Goal: Task Accomplishment & Management: Manage account settings

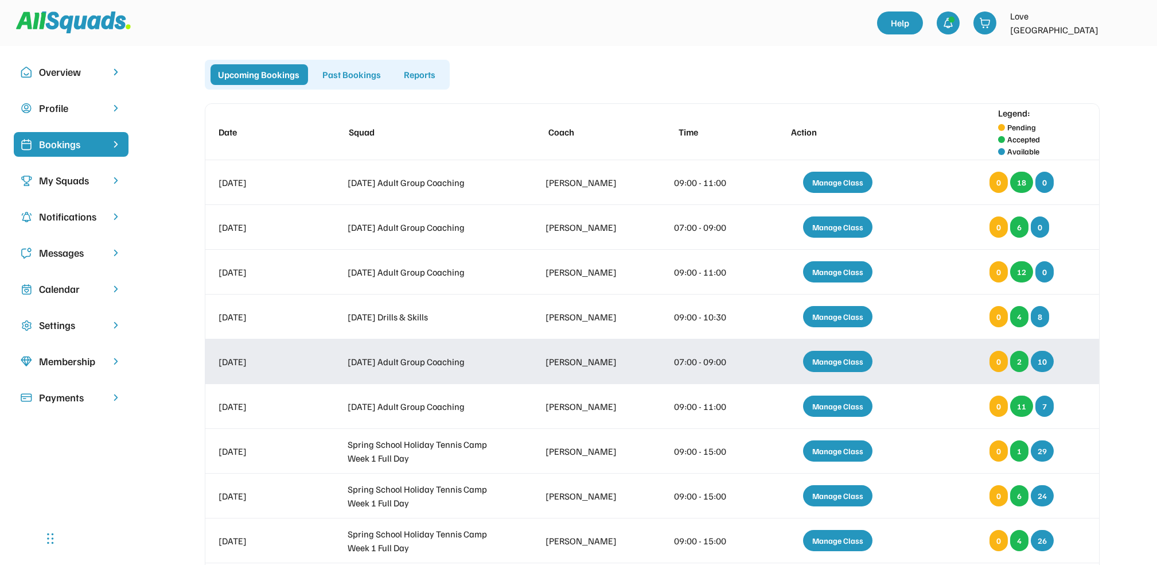
click at [858, 357] on div "Manage Class" at bounding box center [837, 361] width 69 height 21
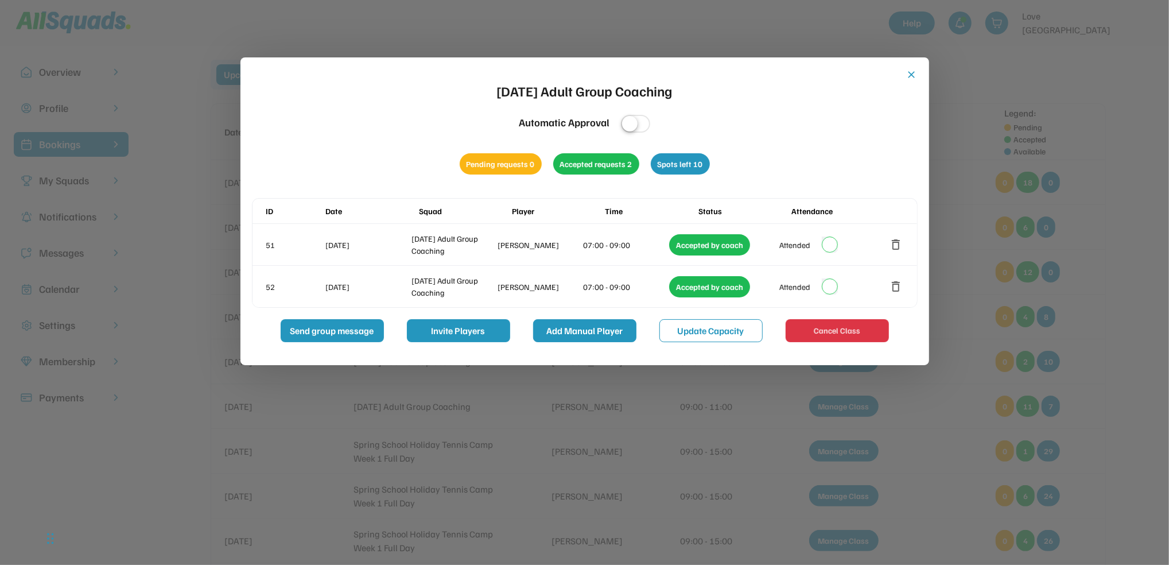
click at [608, 337] on button "Add Manual Player" at bounding box center [584, 330] width 103 height 23
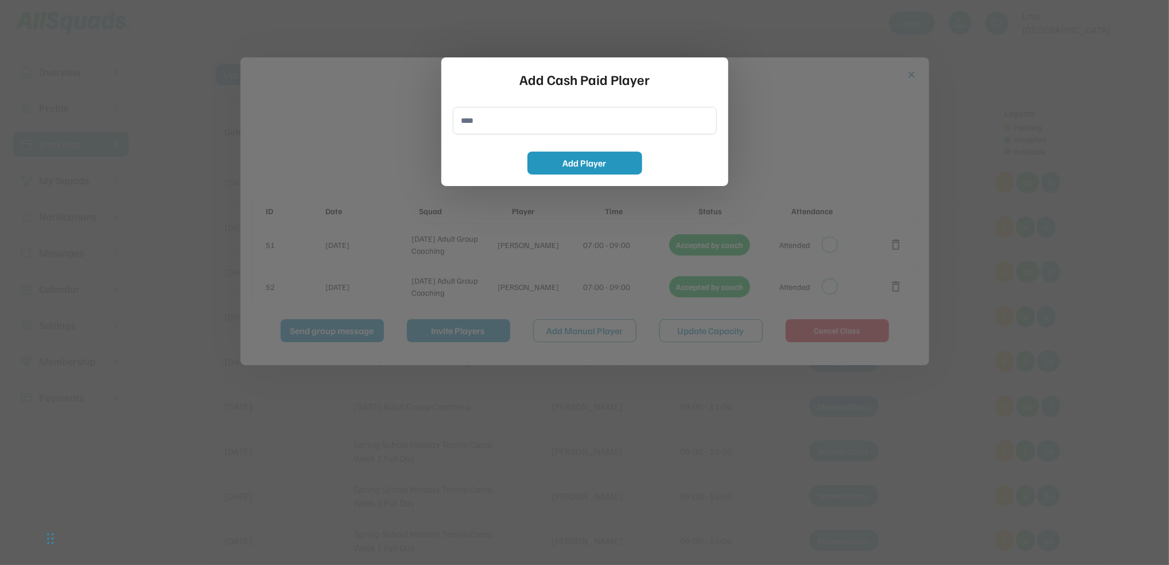
click at [497, 122] on input "input" at bounding box center [585, 121] width 264 height 28
type input "**********"
click at [575, 166] on button "Add Player" at bounding box center [584, 162] width 115 height 23
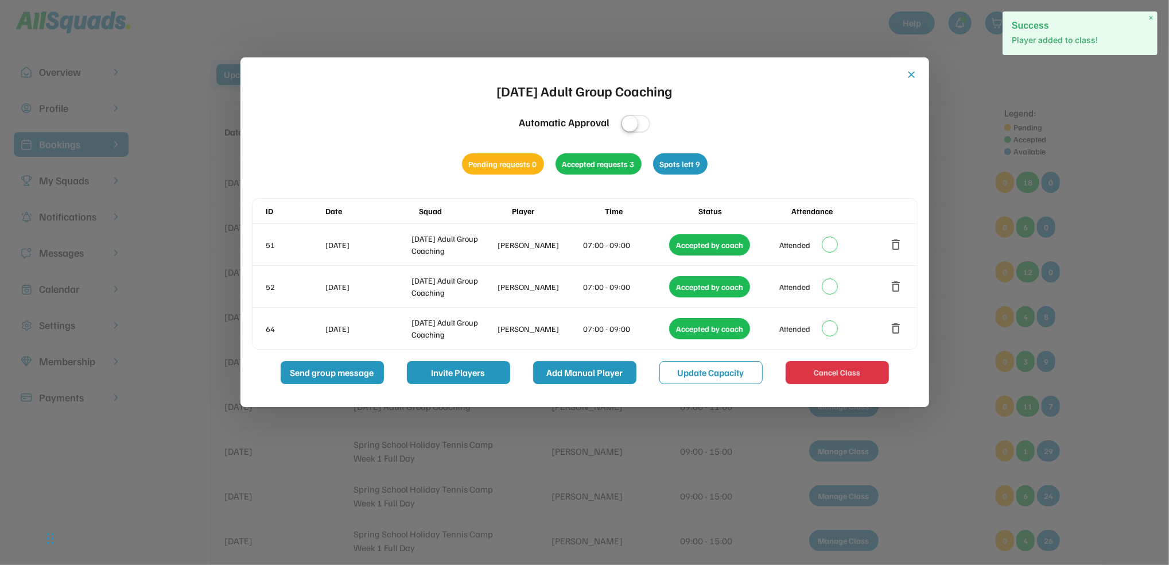
click at [585, 376] on button "Add Manual Player" at bounding box center [584, 372] width 103 height 23
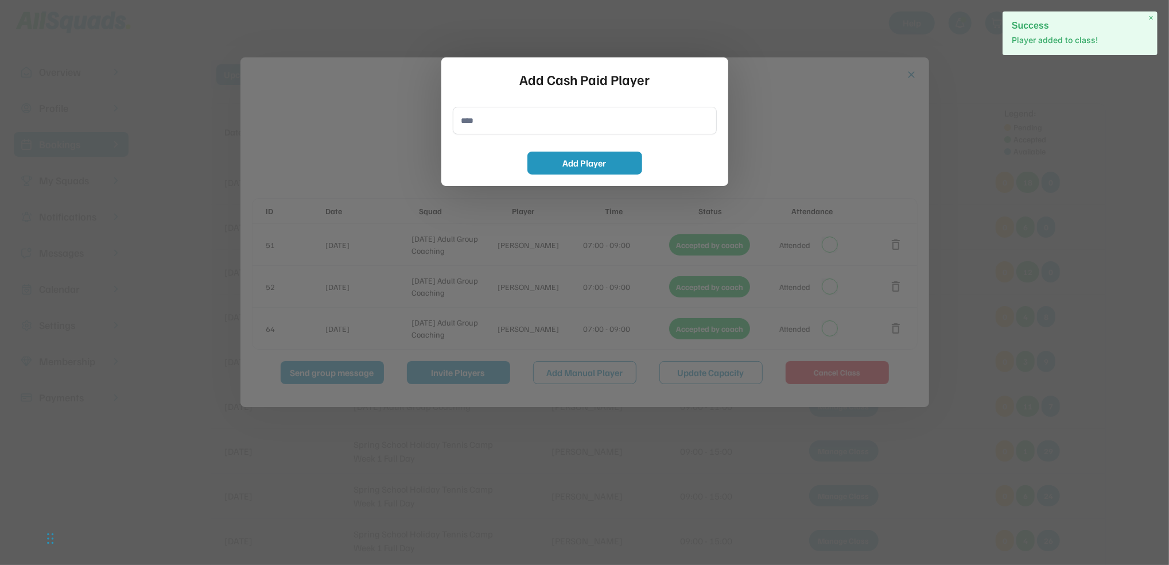
click at [492, 118] on input "input" at bounding box center [585, 121] width 264 height 28
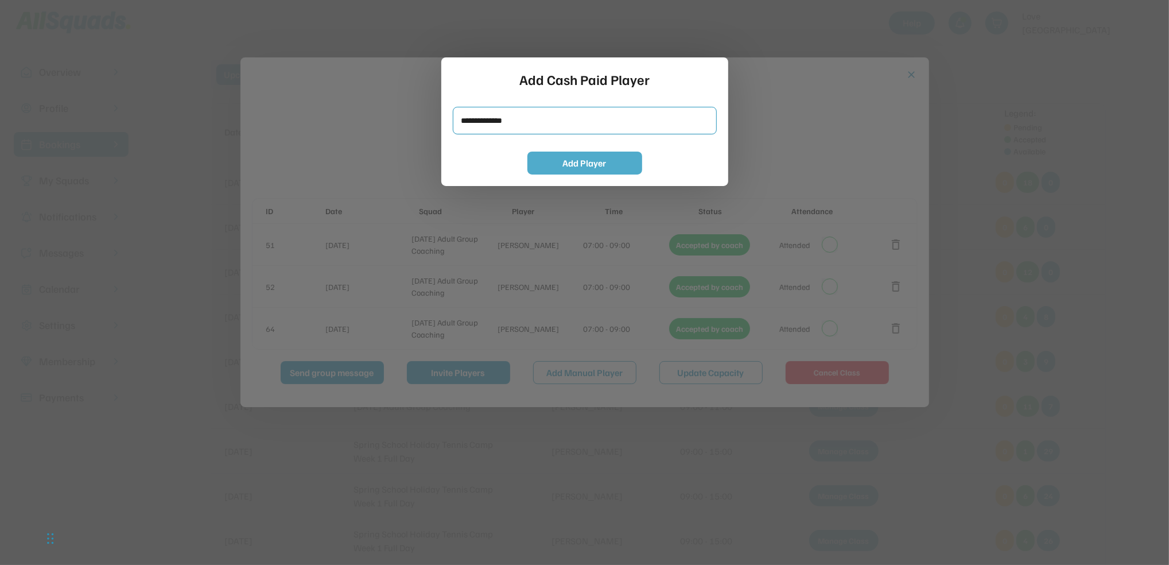
type input "**********"
click at [554, 161] on button "Add Player" at bounding box center [584, 162] width 115 height 23
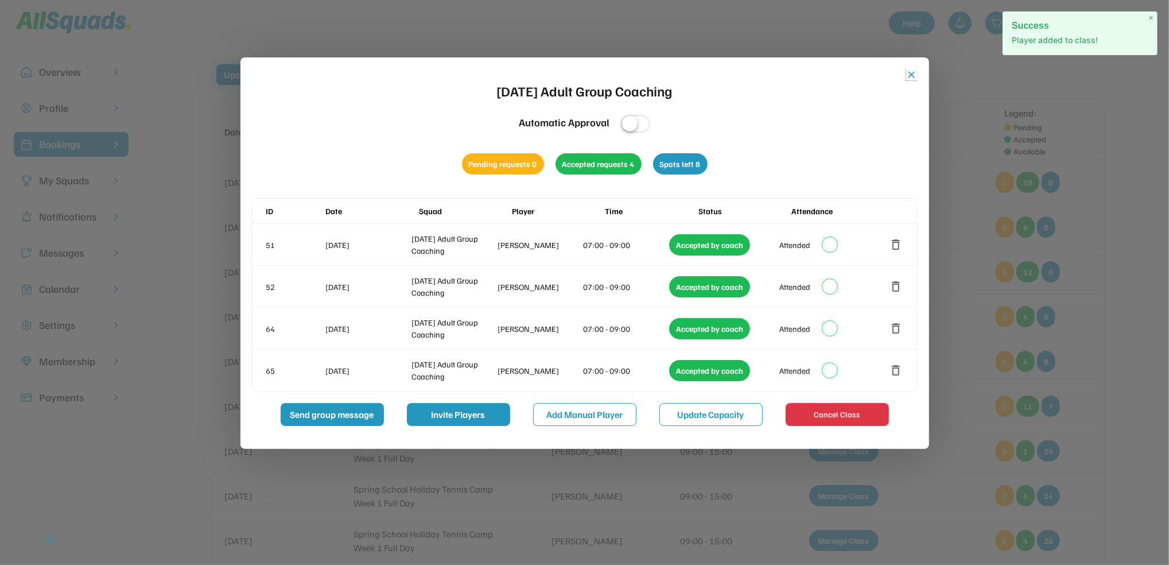
click at [908, 76] on button "close" at bounding box center [911, 74] width 11 height 11
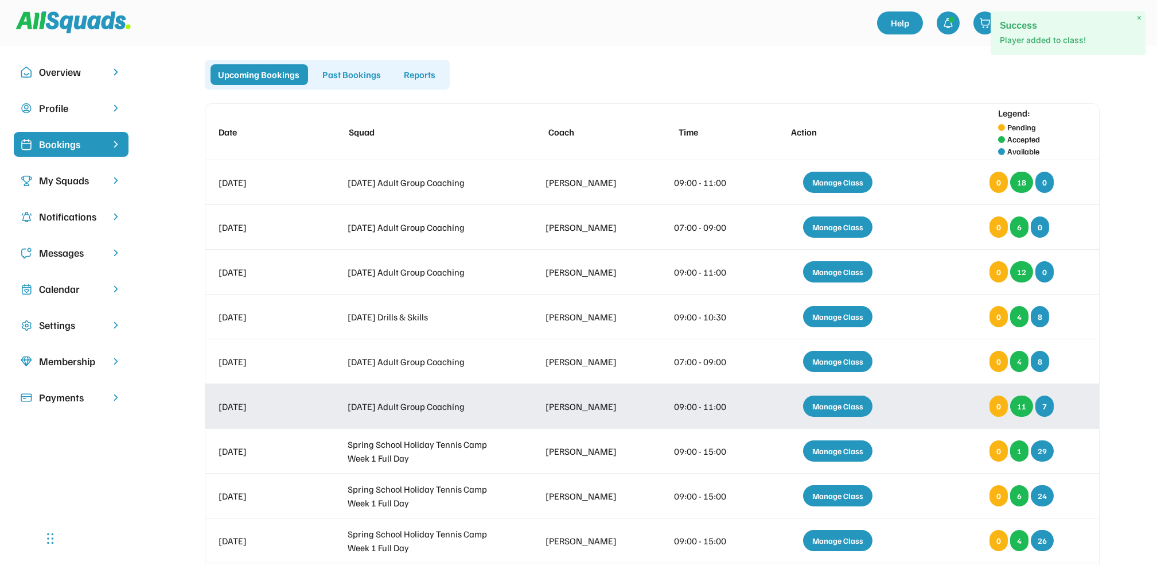
click at [832, 404] on div "Manage Class" at bounding box center [837, 405] width 69 height 21
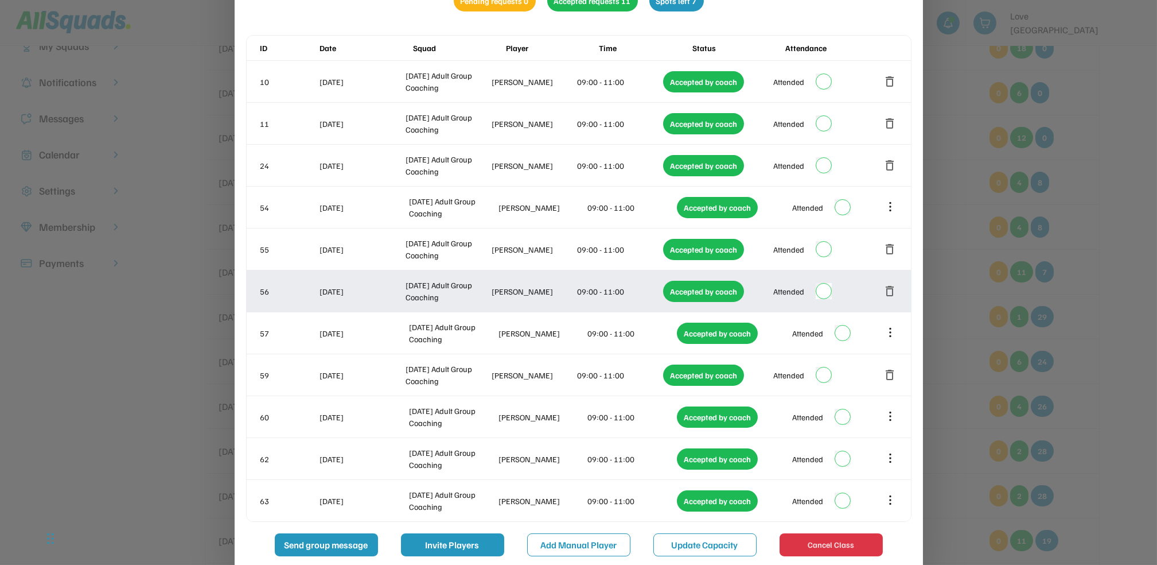
scroll to position [153, 0]
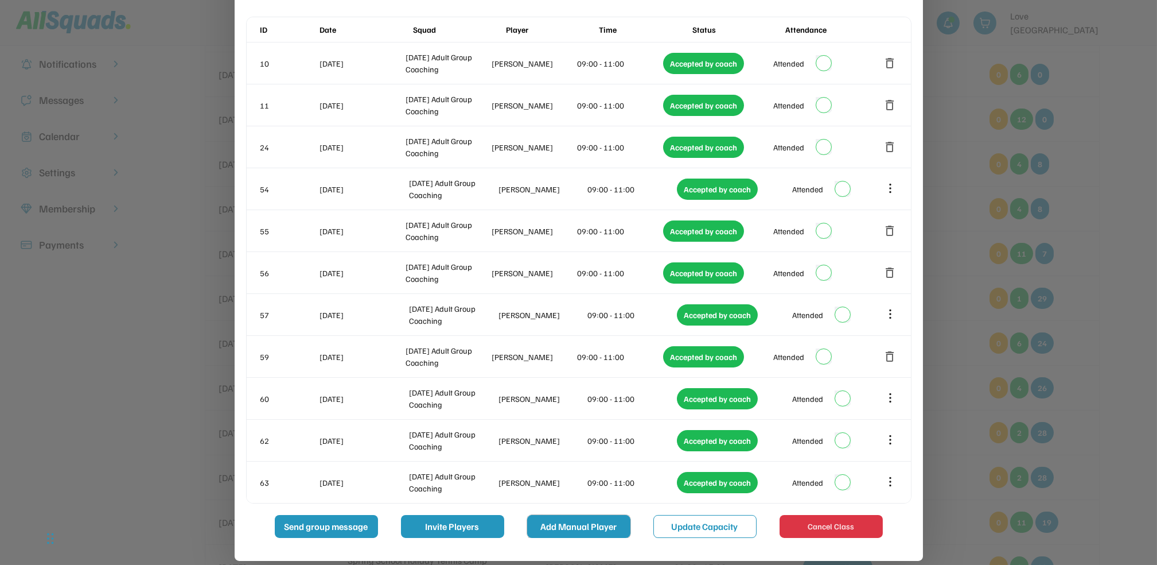
click at [563, 528] on button "Add Manual Player" at bounding box center [578, 526] width 103 height 23
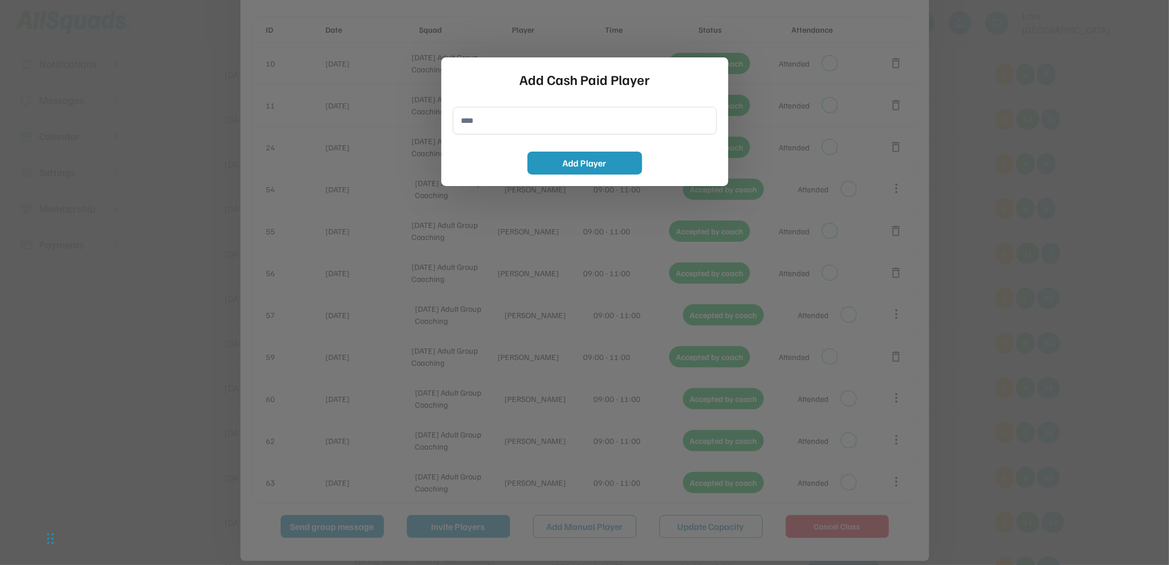
click at [493, 118] on input "input" at bounding box center [585, 121] width 264 height 28
type input "**********"
click at [582, 165] on button "Add Player" at bounding box center [584, 162] width 115 height 23
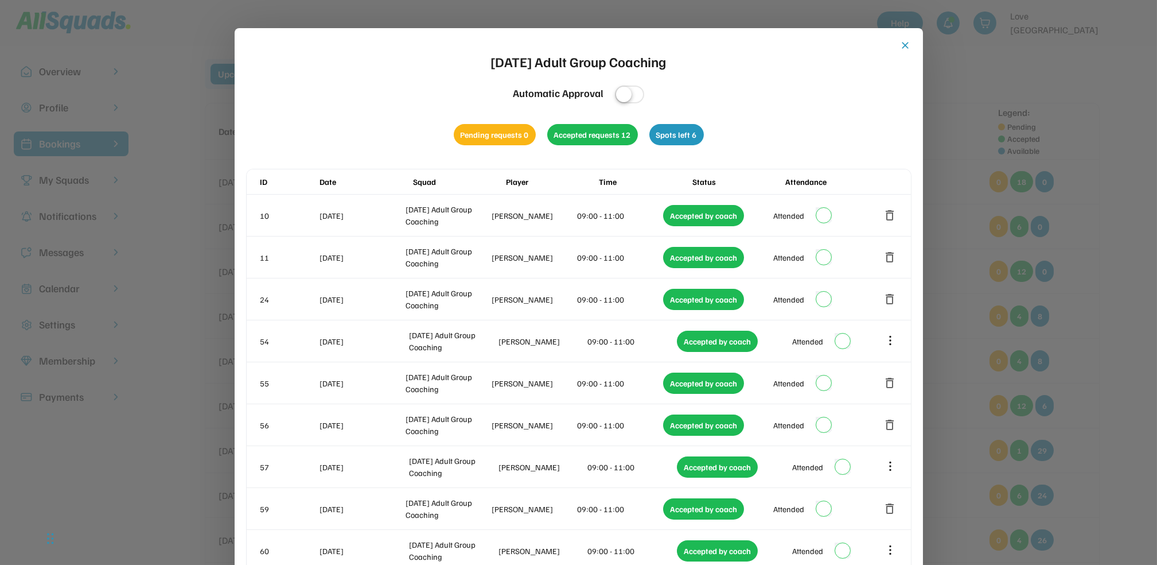
scroll to position [0, 0]
click at [907, 43] on button "close" at bounding box center [905, 45] width 11 height 11
